Goal: Task Accomplishment & Management: Use online tool/utility

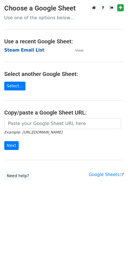
click at [31, 51] on strong "Steam Email List" at bounding box center [24, 50] width 40 height 5
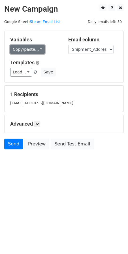
click at [37, 50] on link "Copy/paste..." at bounding box center [27, 49] width 35 height 9
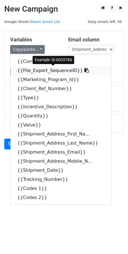
click at [84, 71] on icon at bounding box center [86, 70] width 5 height 5
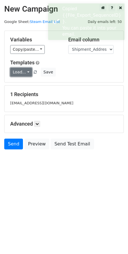
click at [25, 75] on link "Load..." at bounding box center [21, 72] width 22 height 9
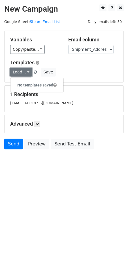
click at [26, 73] on link "Load..." at bounding box center [21, 72] width 22 height 9
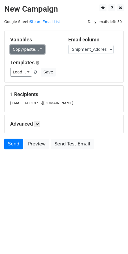
click at [39, 51] on link "Copy/paste..." at bounding box center [27, 49] width 35 height 9
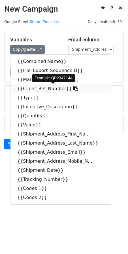
click at [73, 88] on icon at bounding box center [75, 88] width 5 height 5
